Goal: Information Seeking & Learning: Learn about a topic

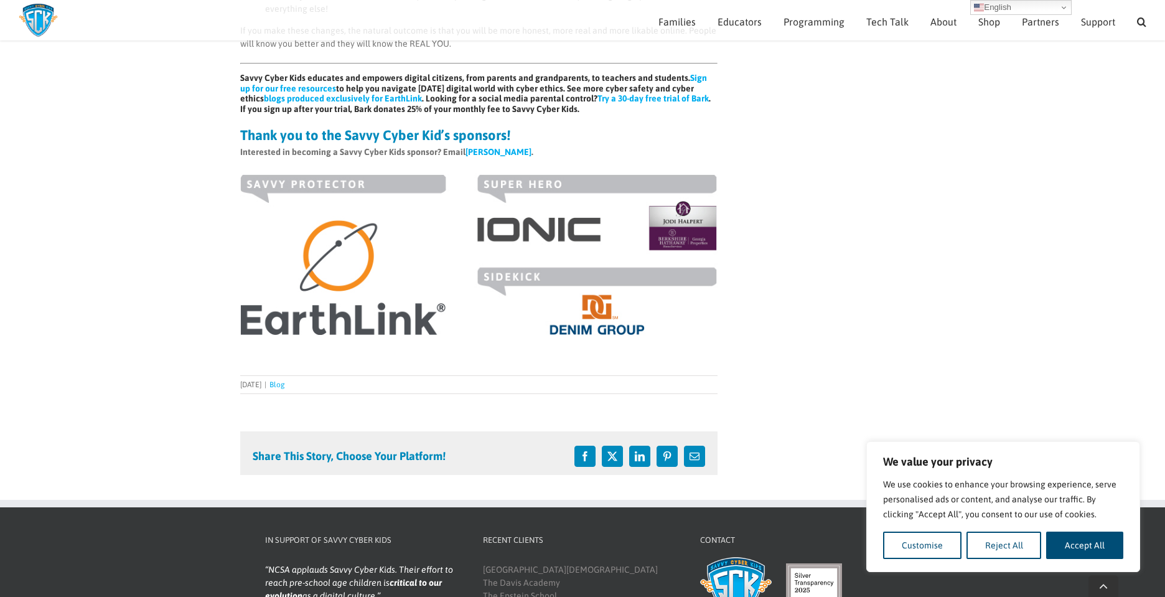
scroll to position [1209, 0]
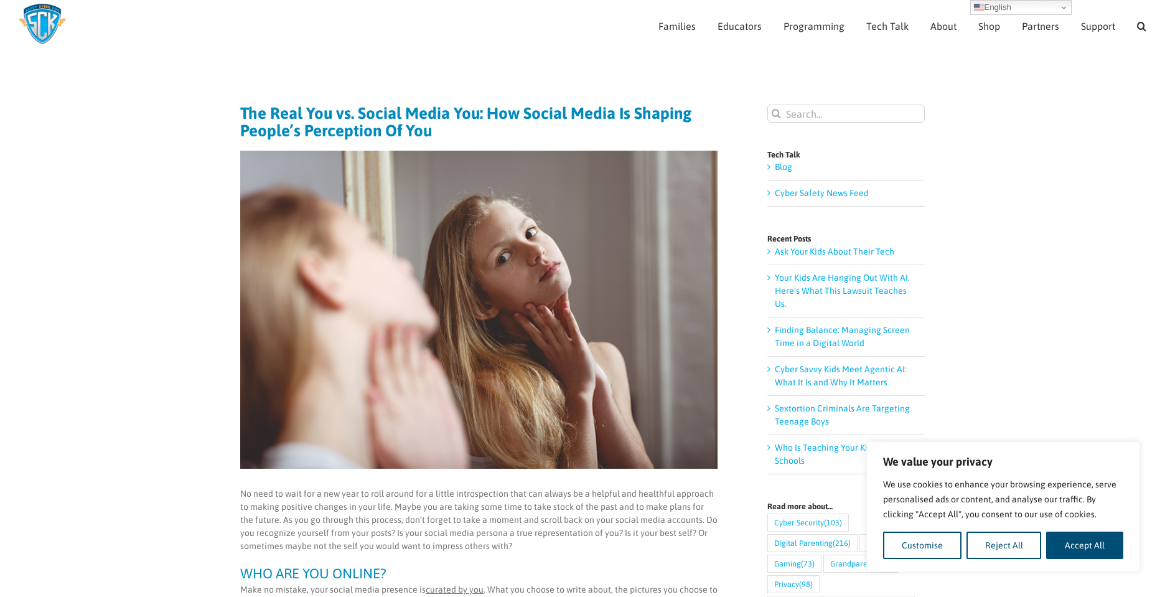
scroll to position [41, 0]
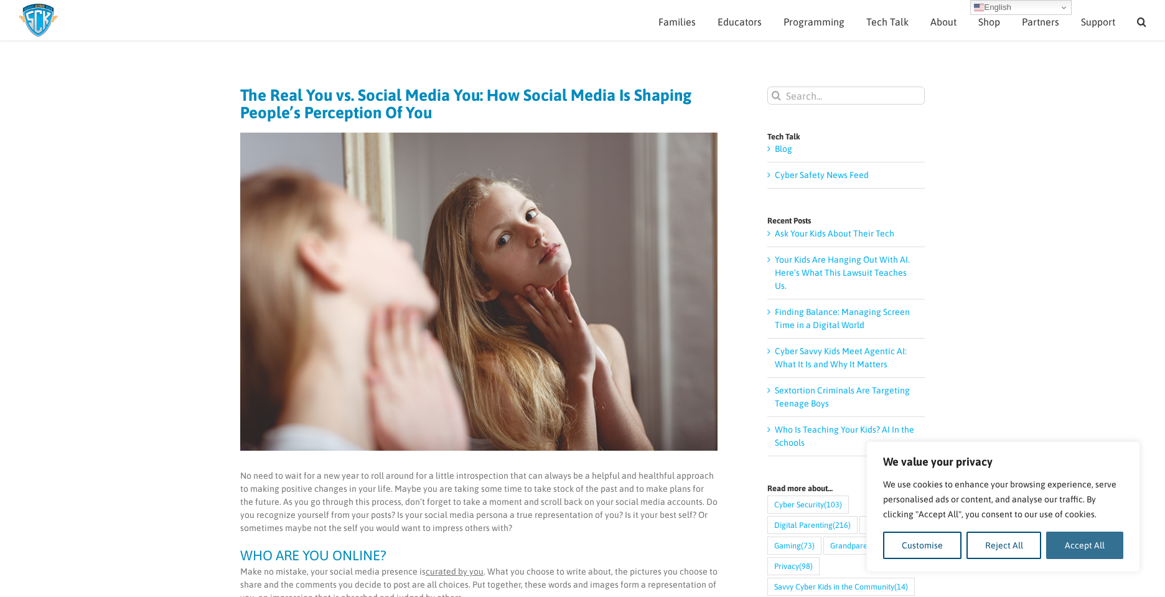
click at [1072, 548] on button "Accept All" at bounding box center [1084, 545] width 77 height 27
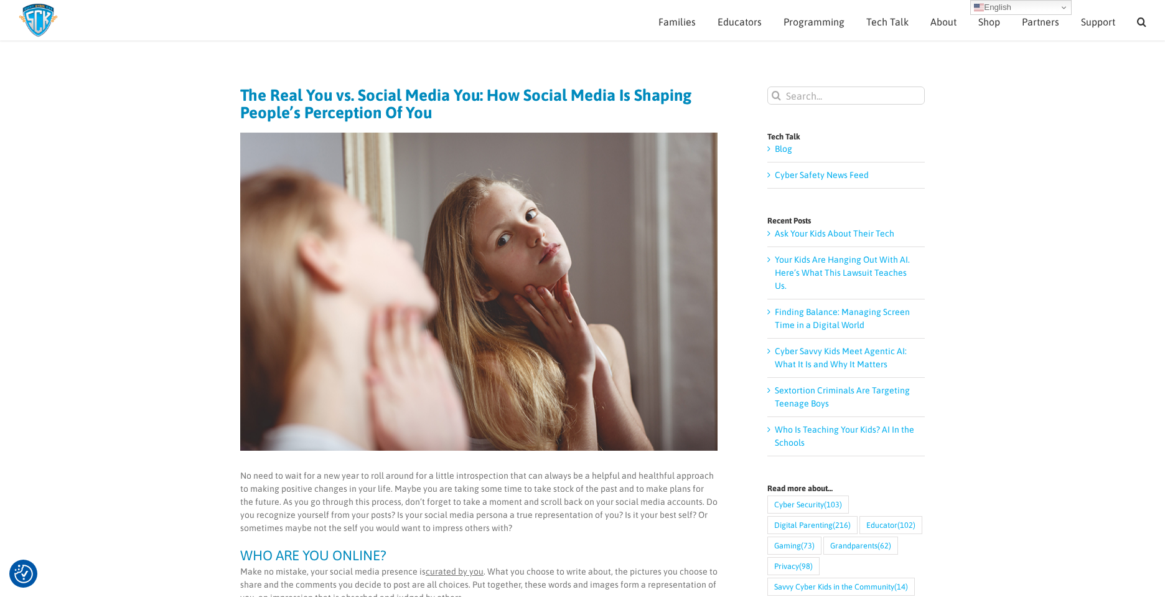
checkbox input "true"
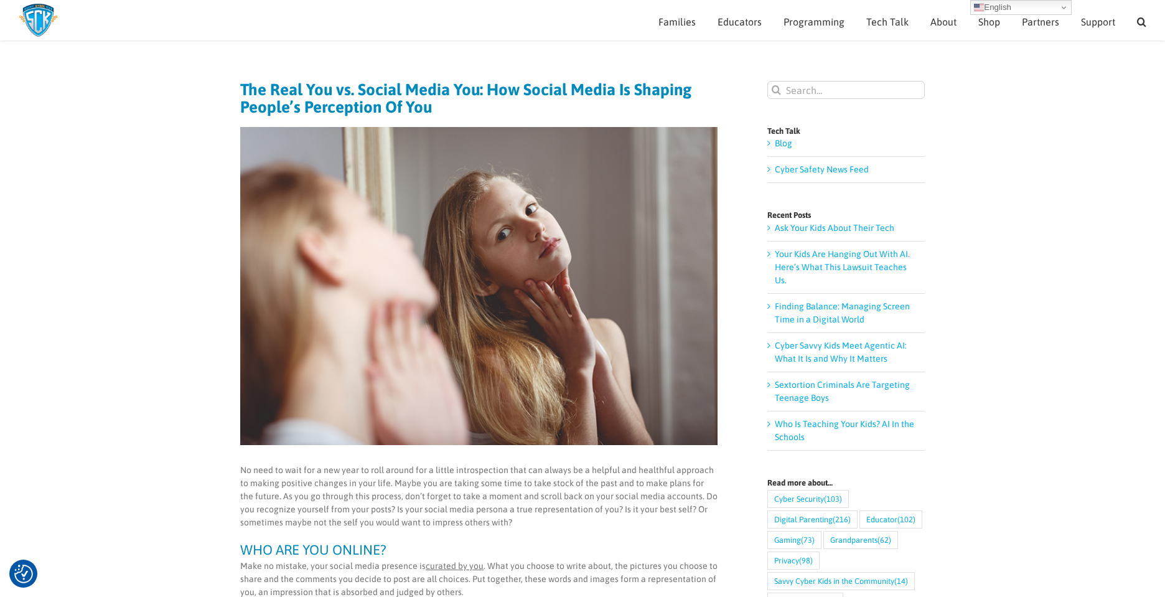
scroll to position [45, 0]
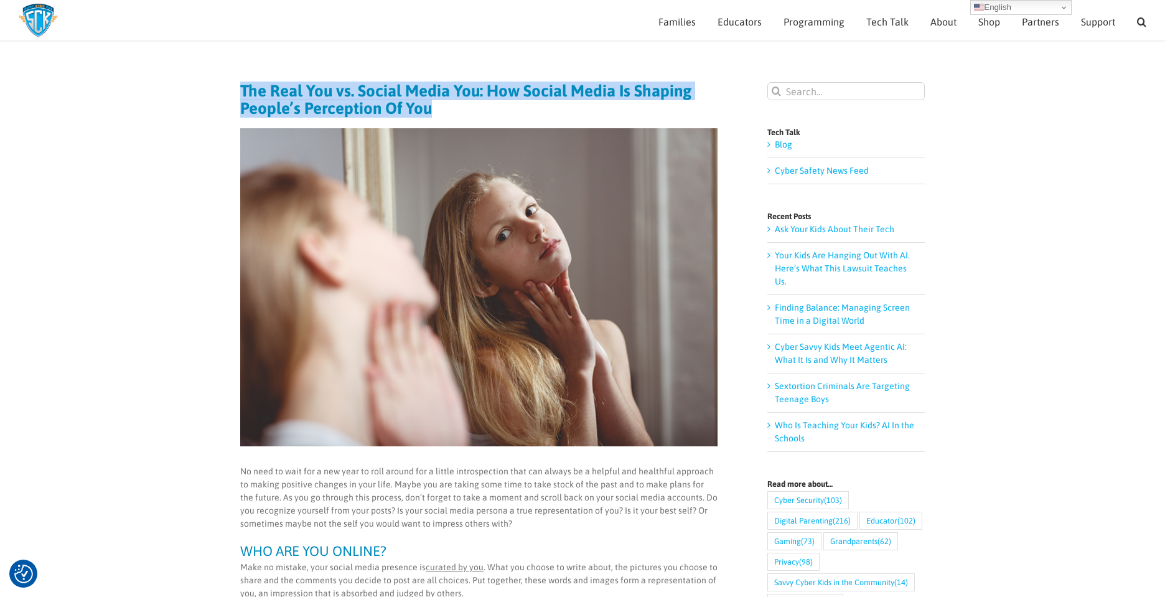
drag, startPoint x: 217, startPoint y: 83, endPoint x: 469, endPoint y: 112, distance: 253.1
copy h1 "The Real You vs. Social Media You: How Social Media Is Shaping People’s Percept…"
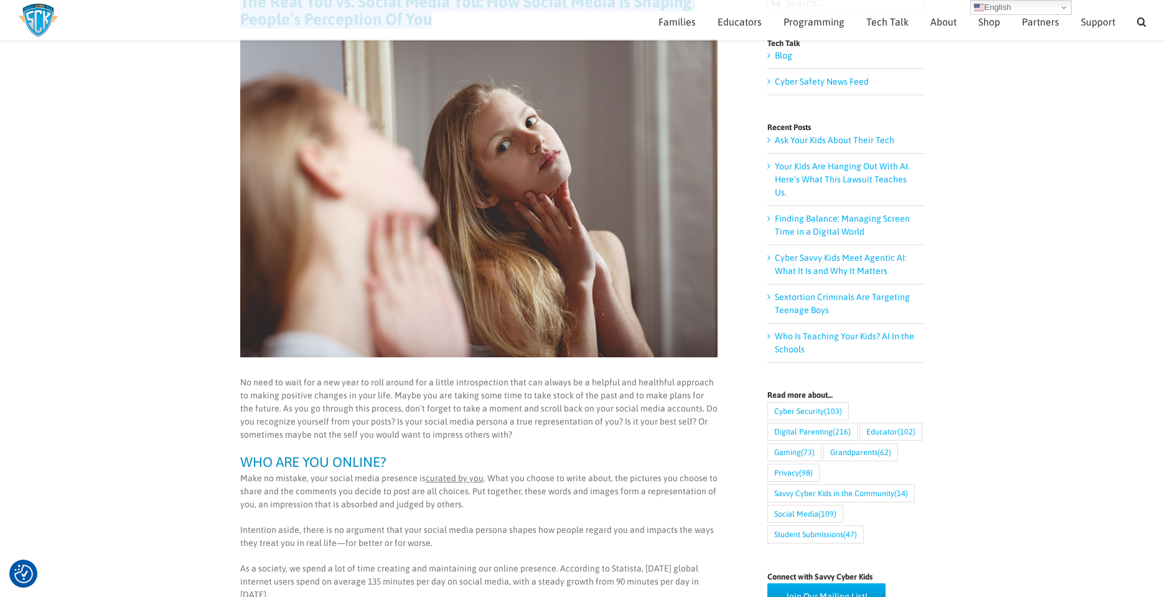
scroll to position [133, 0]
click at [430, 482] on u "curated by you" at bounding box center [455, 479] width 58 height 10
